Goal: Find specific page/section: Find specific page/section

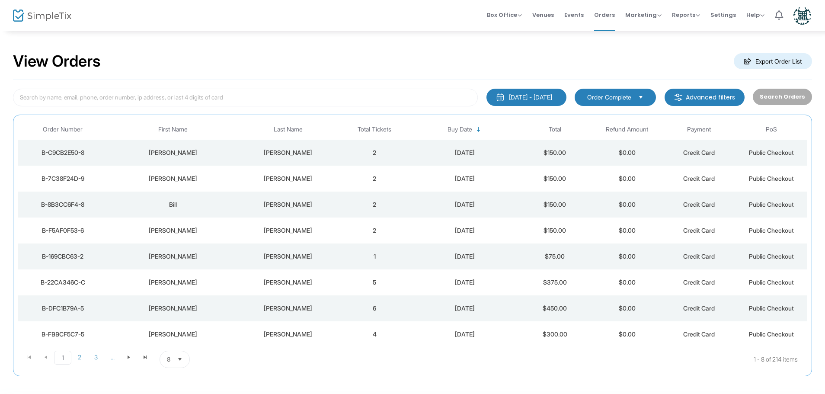
click at [236, 177] on td "[PERSON_NAME]" at bounding box center [173, 179] width 130 height 26
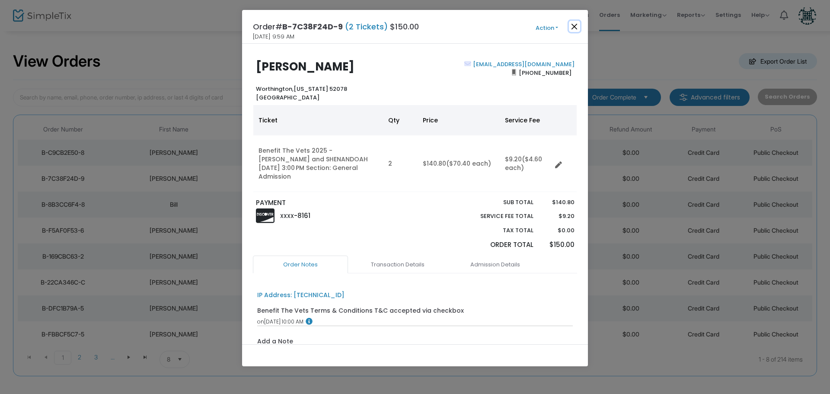
drag, startPoint x: 575, startPoint y: 22, endPoint x: 335, endPoint y: 87, distance: 248.8
click at [574, 23] on button "Close" at bounding box center [574, 26] width 11 height 11
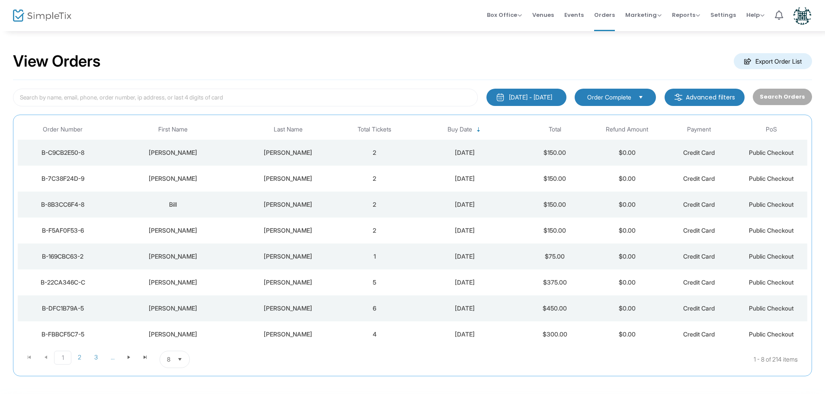
click at [195, 150] on div "[PERSON_NAME]" at bounding box center [172, 152] width 125 height 9
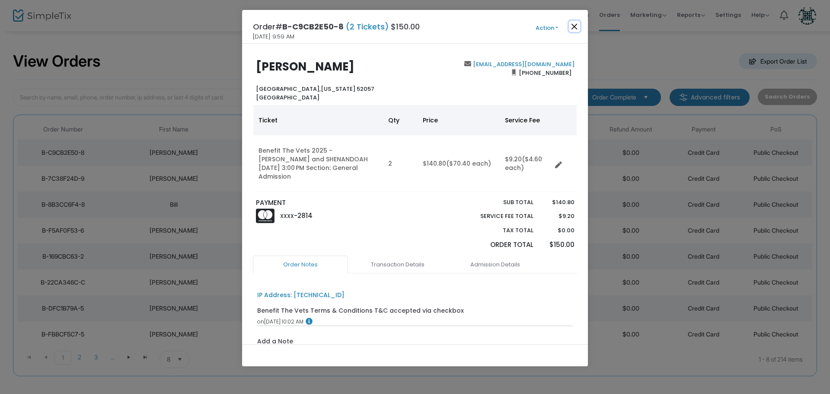
click at [578, 24] on button "Close" at bounding box center [574, 26] width 11 height 11
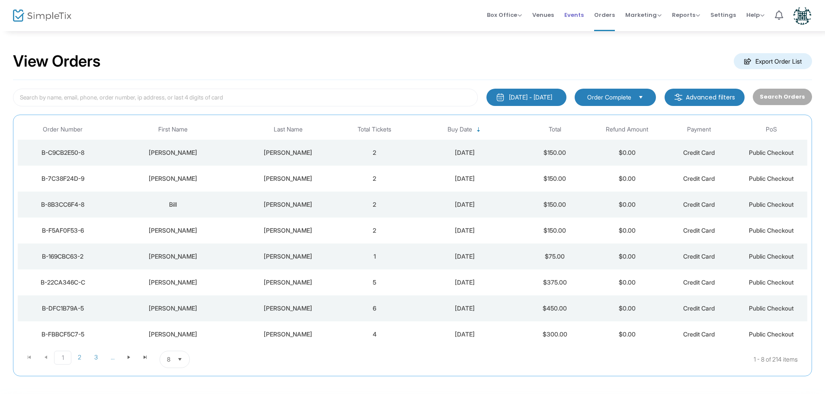
click at [577, 14] on span "Events" at bounding box center [573, 15] width 19 height 22
